Goal: Contribute content: Contribute content

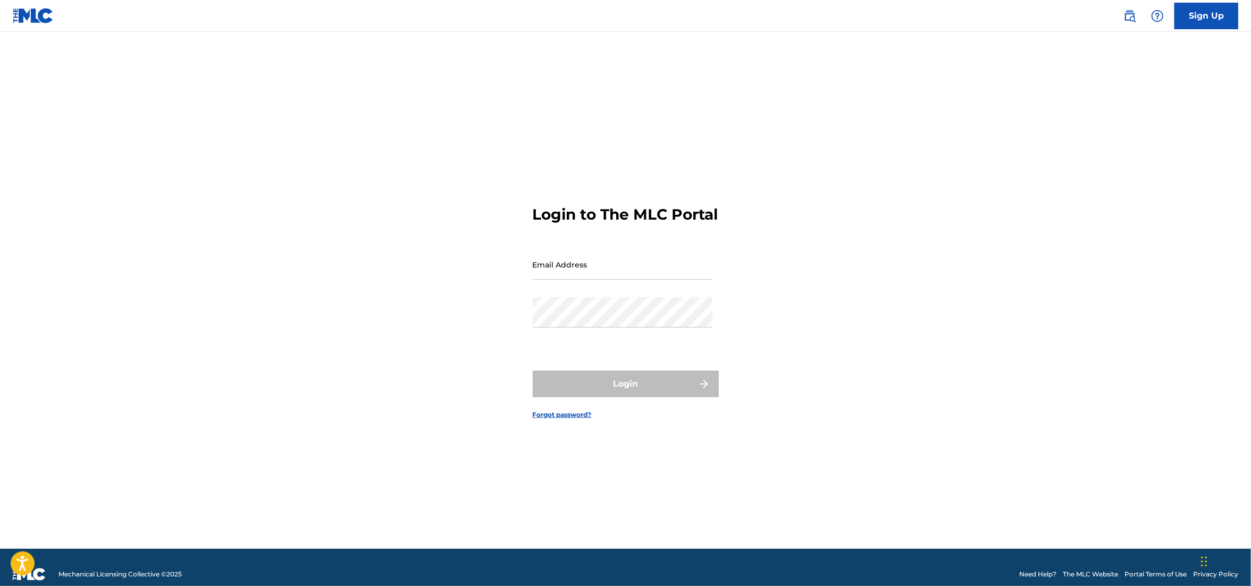
click at [609, 277] on input "Email Address" at bounding box center [623, 264] width 180 height 30
click at [506, 350] on div "Login to The MLC Portal Email Address Password Login Forgot password?" at bounding box center [626, 304] width 745 height 490
click at [602, 277] on input "Email Address" at bounding box center [623, 264] width 180 height 30
type input "[EMAIL_ADDRESS][DOMAIN_NAME]"
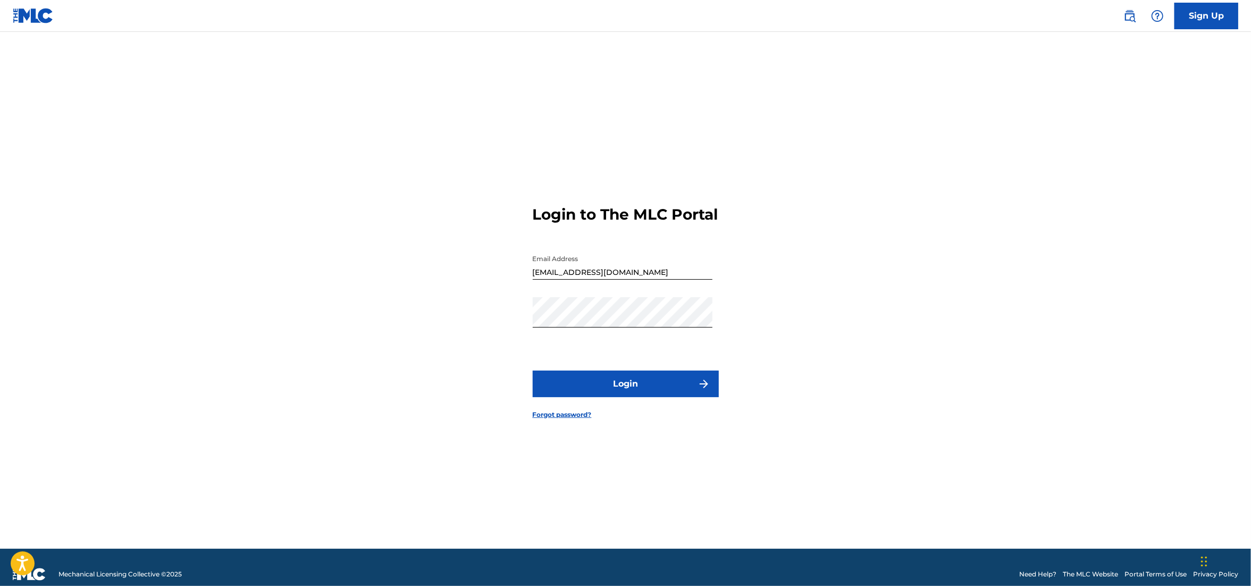
click at [575, 397] on button "Login" at bounding box center [626, 384] width 186 height 27
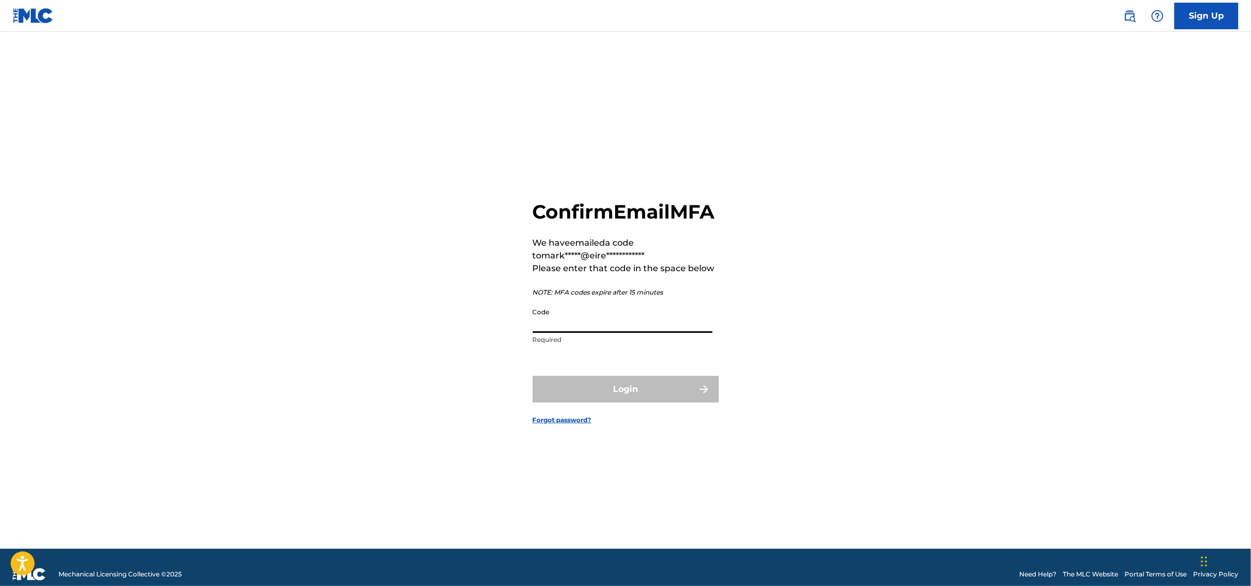
click at [598, 332] on input "Code" at bounding box center [623, 318] width 180 height 30
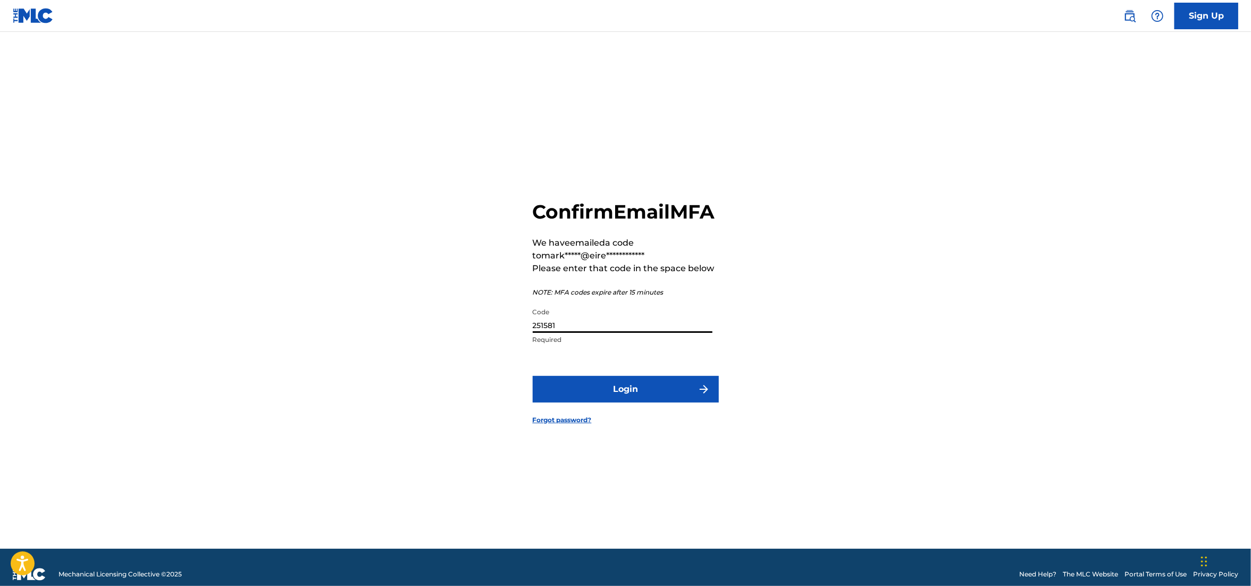
type input "251581"
click at [616, 396] on button "Login" at bounding box center [626, 389] width 186 height 27
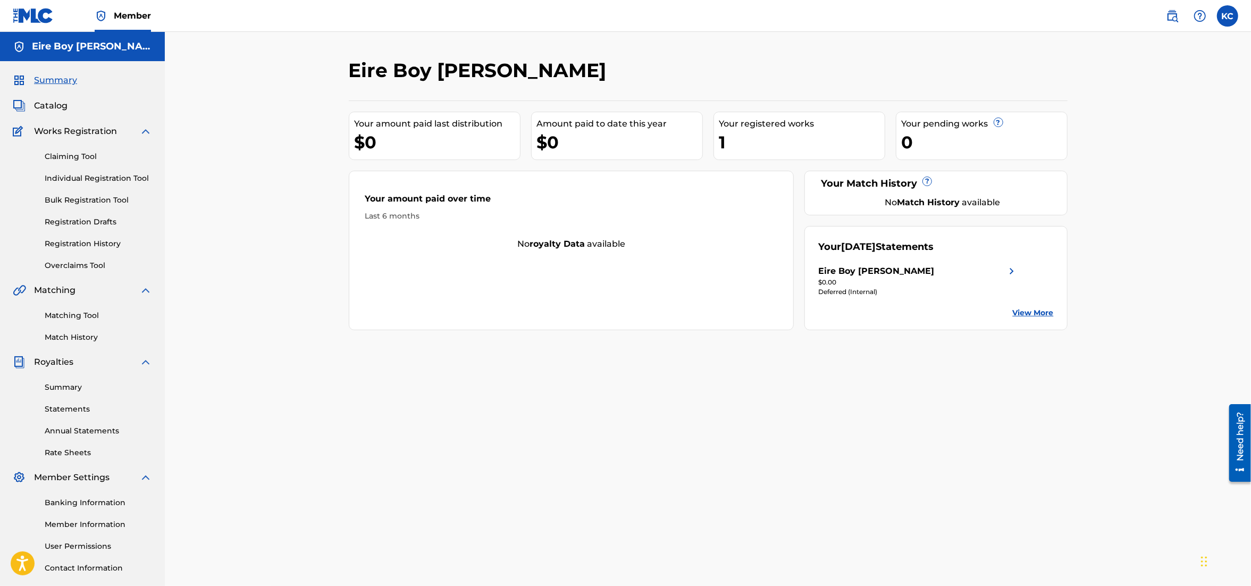
click at [57, 106] on span "Catalog" at bounding box center [51, 105] width 34 height 13
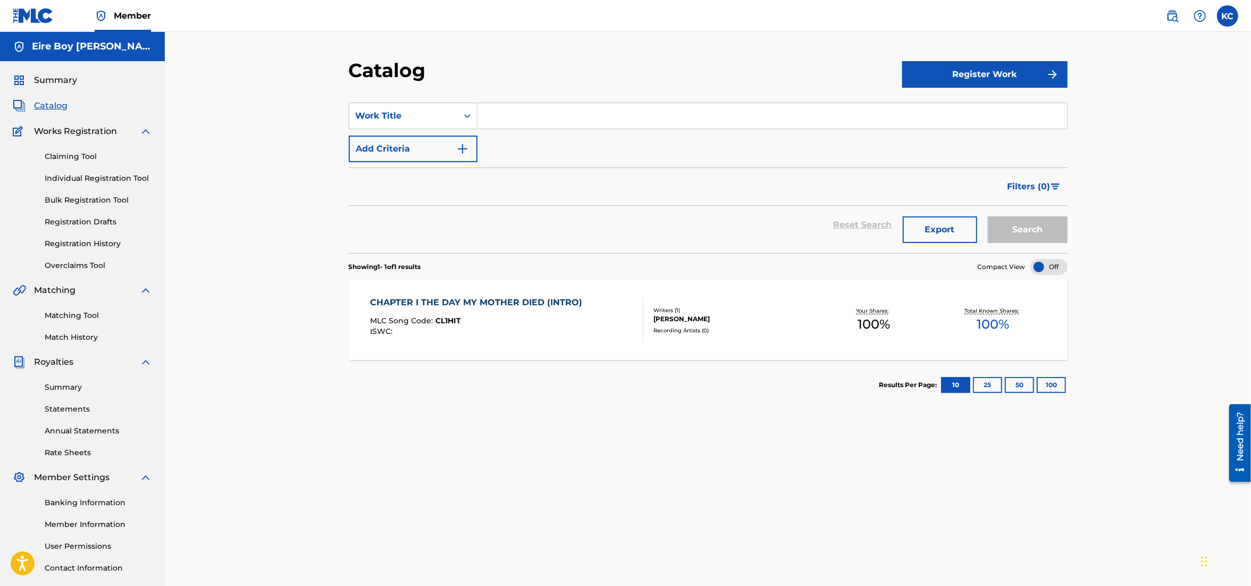
click at [1043, 71] on button "Register Work" at bounding box center [985, 74] width 165 height 27
click at [933, 107] on link "Individual" at bounding box center [985, 109] width 165 height 26
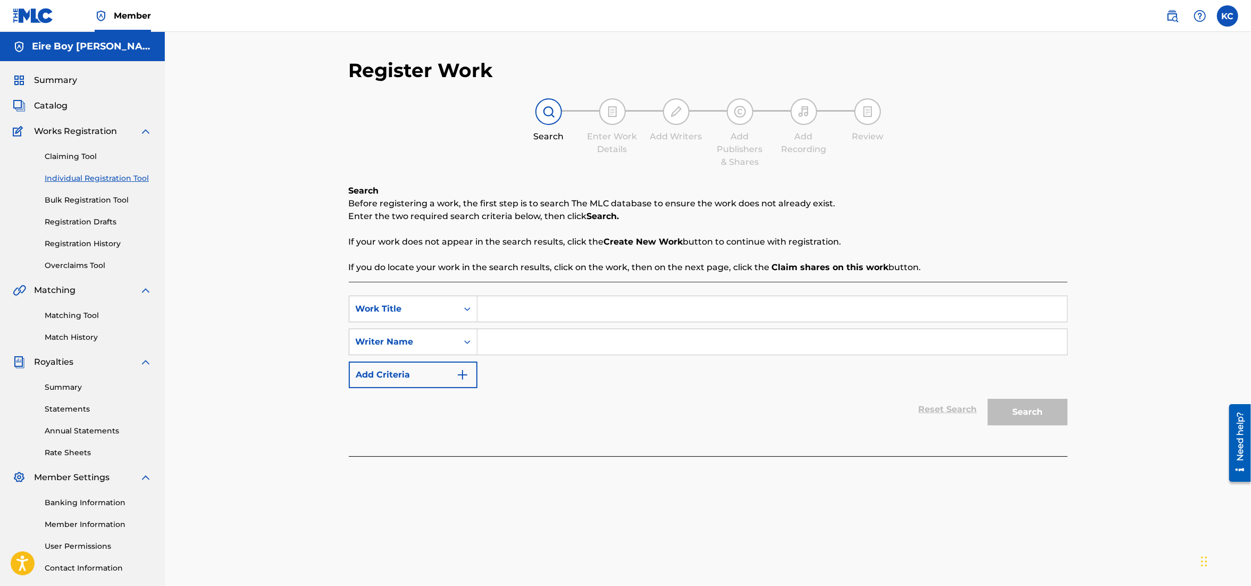
click at [560, 306] on input "Search Form" at bounding box center [773, 309] width 590 height 26
click at [469, 340] on icon "Search Form" at bounding box center [467, 342] width 6 height 4
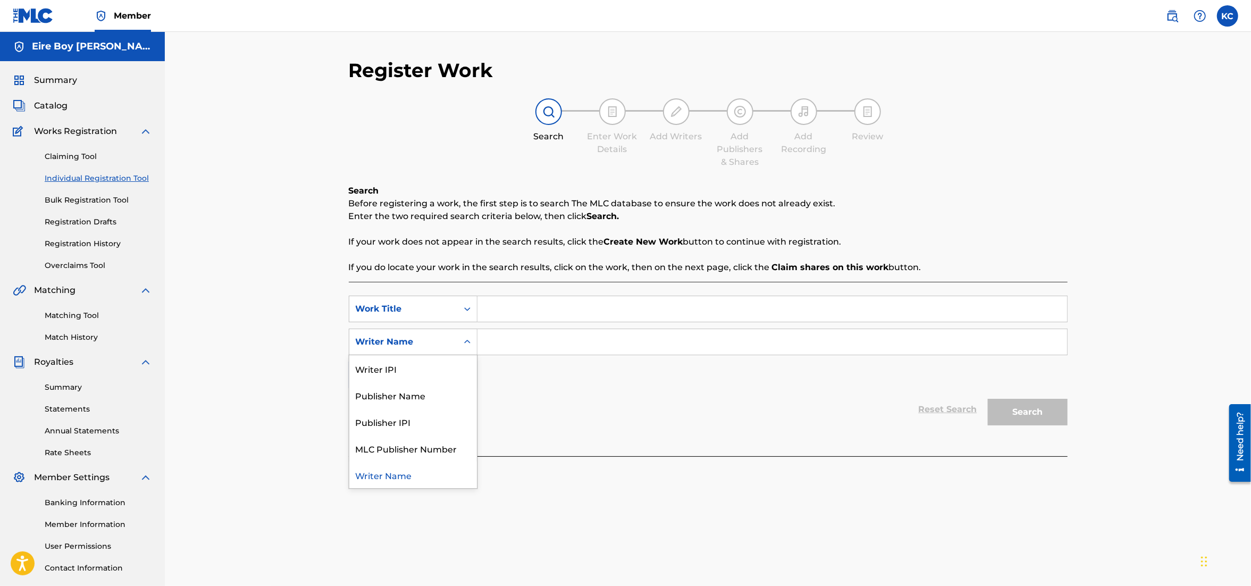
click at [557, 339] on input "Search Form" at bounding box center [773, 342] width 590 height 26
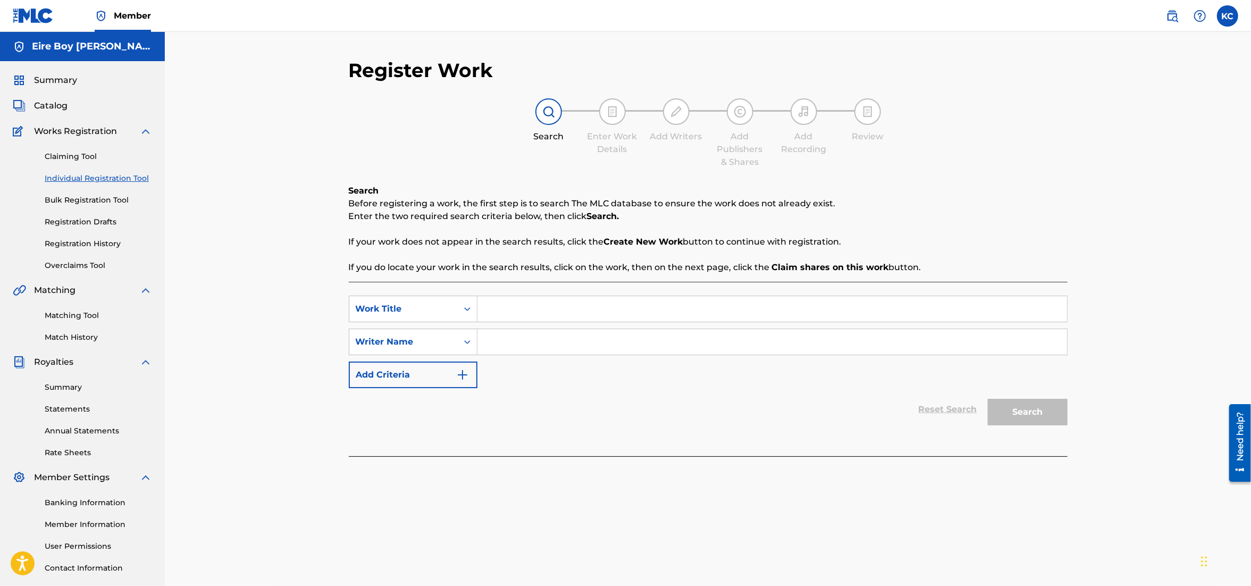
click at [463, 374] on img "Search Form" at bounding box center [462, 375] width 13 height 13
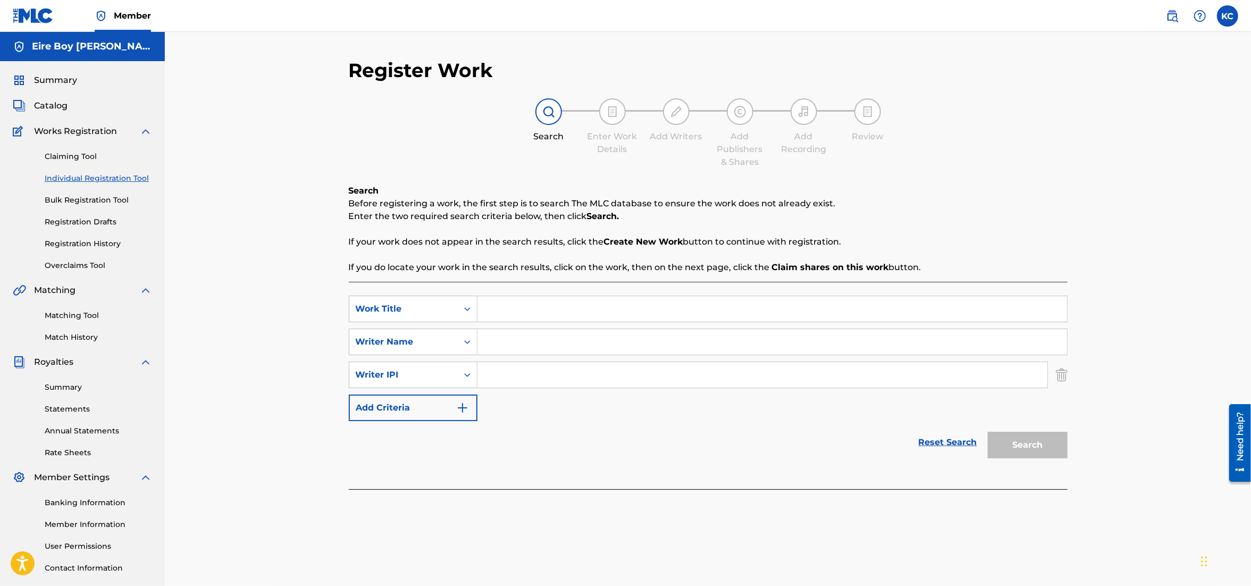
click at [466, 408] on img "Search Form" at bounding box center [462, 408] width 13 height 13
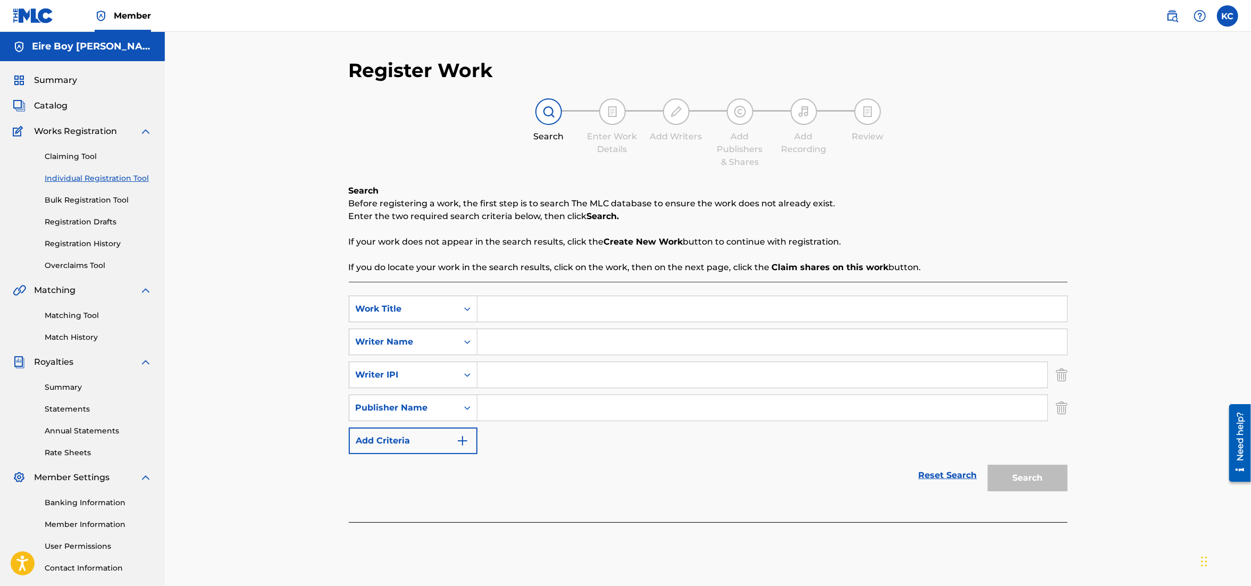
click at [458, 446] on img "Search Form" at bounding box center [462, 441] width 13 height 13
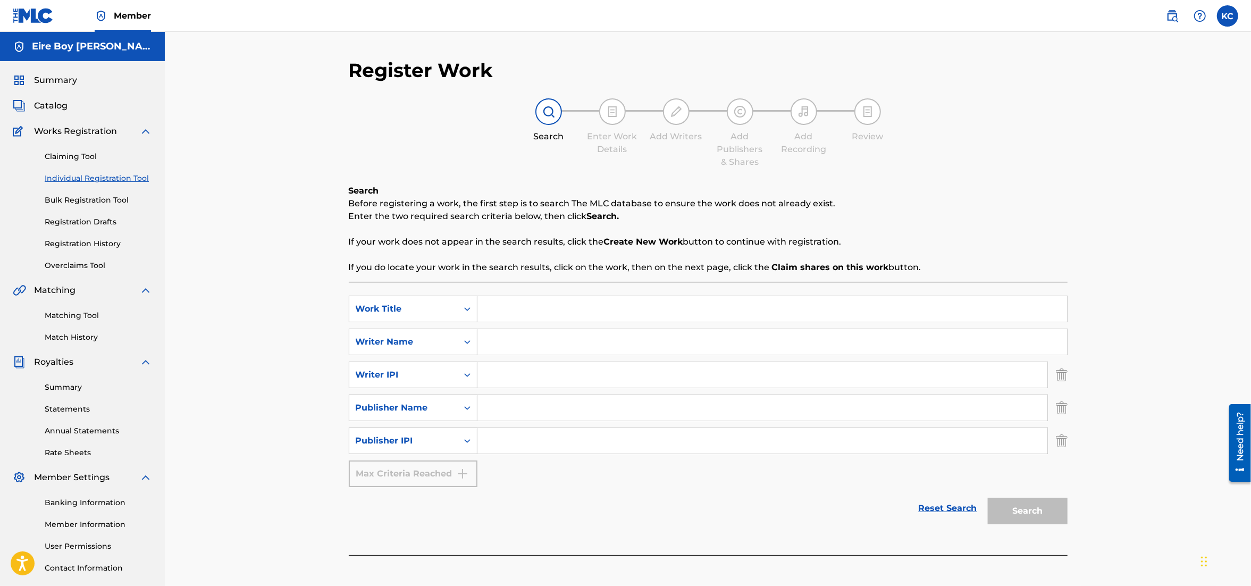
click at [465, 472] on div "Max Criteria Reached" at bounding box center [413, 474] width 129 height 27
